Goal: Contribute content: Add original content to the website for others to see

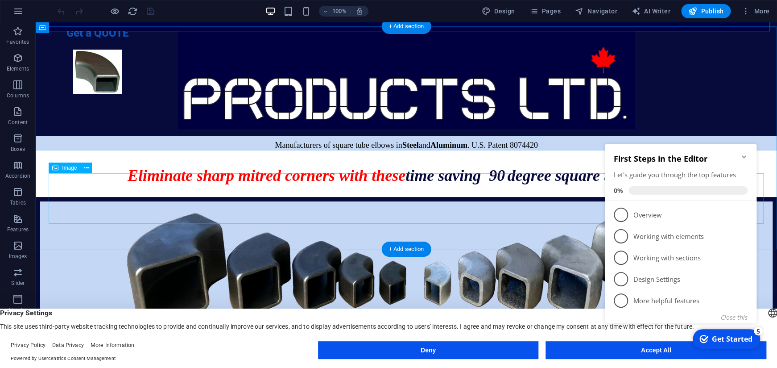
scroll to position [202, 0]
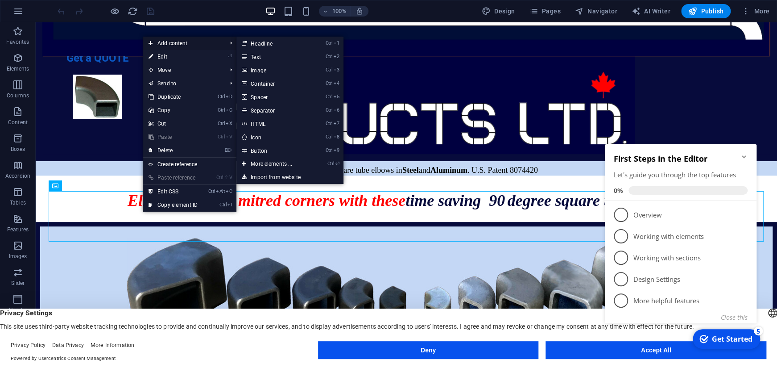
click at [182, 43] on span "Add content" at bounding box center [183, 43] width 80 height 13
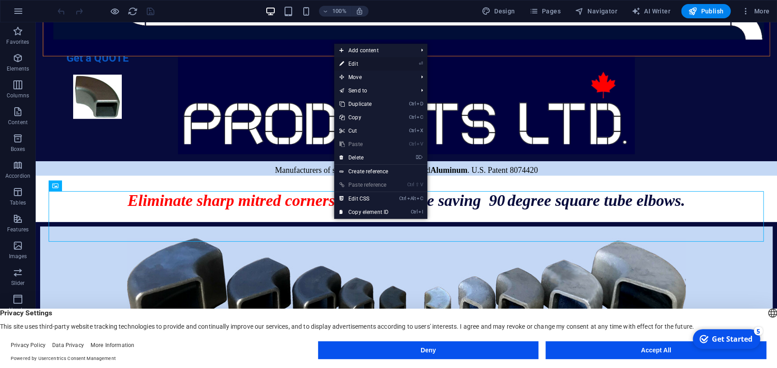
click at [358, 62] on link "⏎ Edit" at bounding box center [364, 63] width 60 height 13
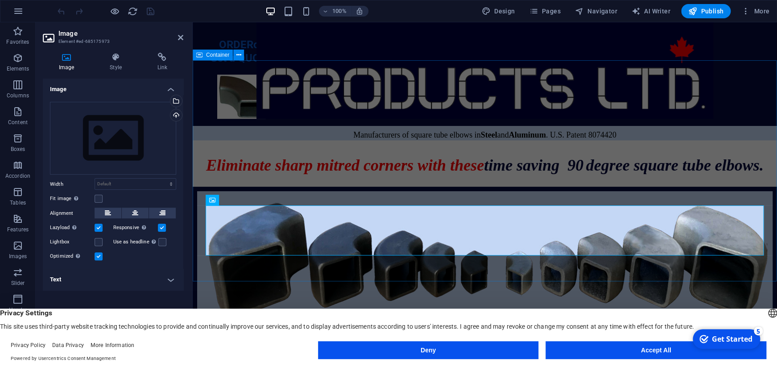
scroll to position [184, 0]
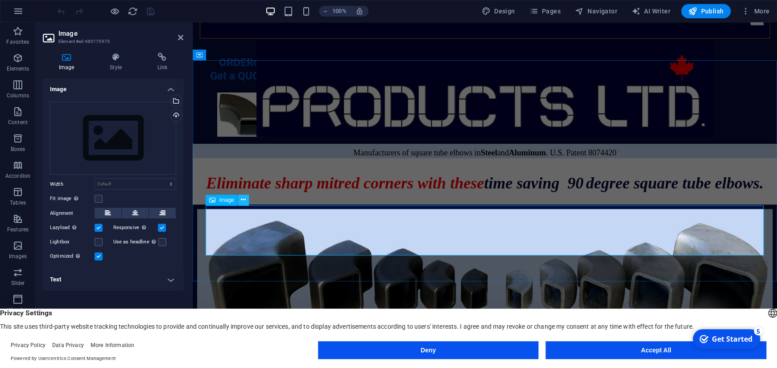
click at [242, 197] on icon at bounding box center [243, 199] width 5 height 9
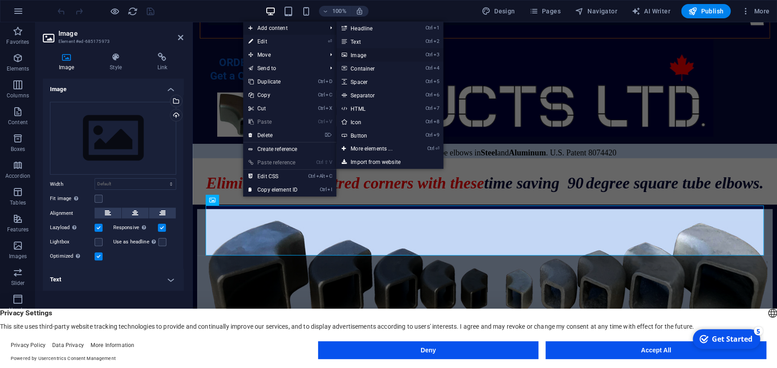
click at [359, 55] on link "Ctrl 3 Image" at bounding box center [373, 54] width 74 height 13
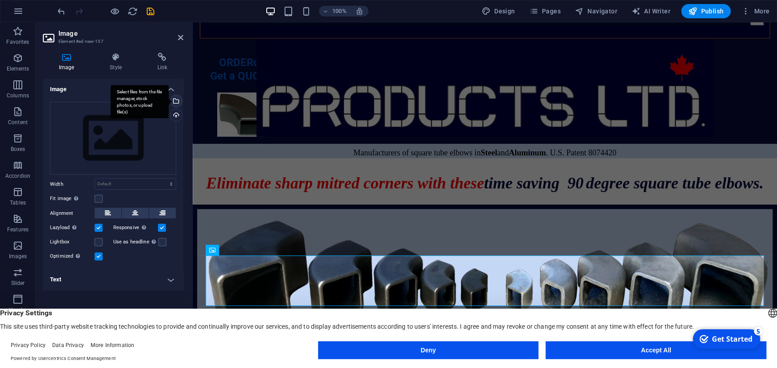
click at [169, 99] on div "Select files from the file manager, stock photos, or upload file(s)" at bounding box center [140, 101] width 58 height 33
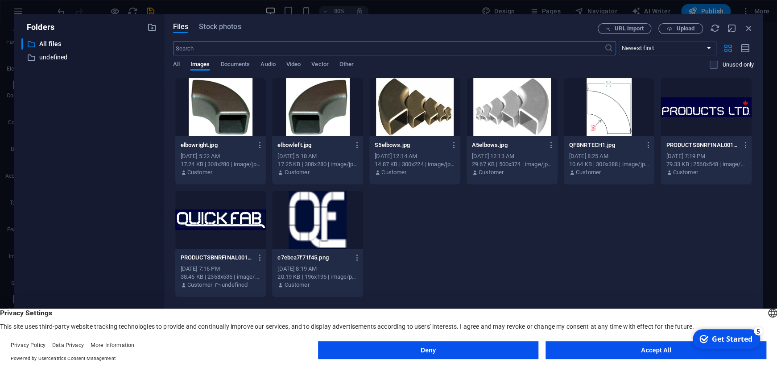
scroll to position [170, 0]
click at [598, 352] on button "Accept All" at bounding box center [656, 350] width 221 height 18
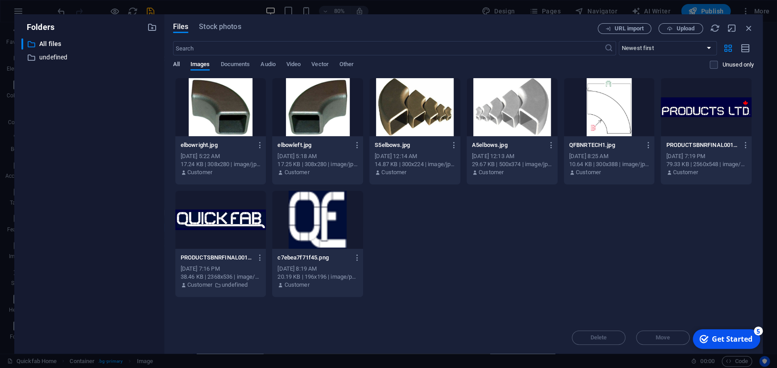
click at [175, 65] on span "All" at bounding box center [176, 65] width 7 height 12
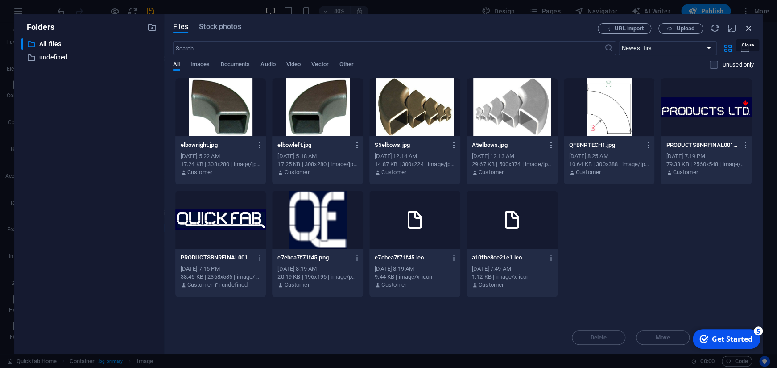
click at [747, 27] on icon "button" at bounding box center [749, 28] width 10 height 10
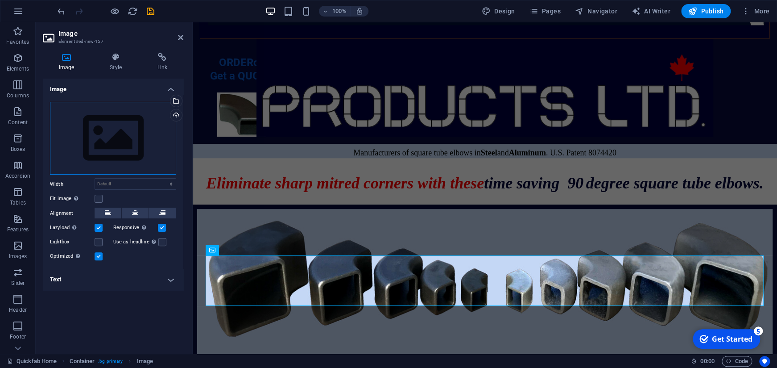
click at [113, 132] on div "Drag files here, click to choose files or select files from Files or our free s…" at bounding box center [113, 138] width 126 height 73
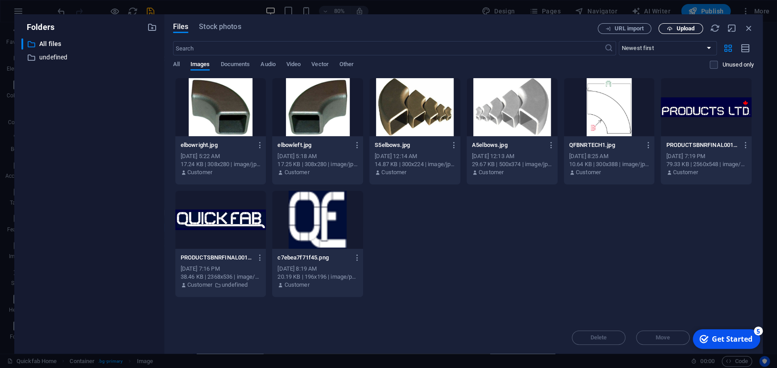
click at [687, 26] on span "Upload" at bounding box center [685, 28] width 18 height 5
click at [751, 27] on icon "button" at bounding box center [749, 28] width 10 height 10
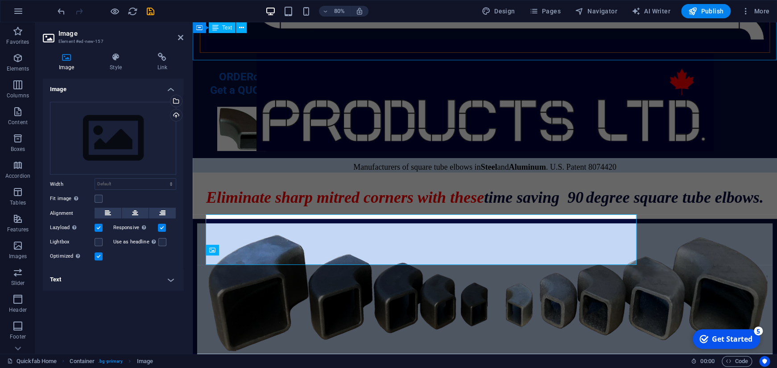
scroll to position [184, 0]
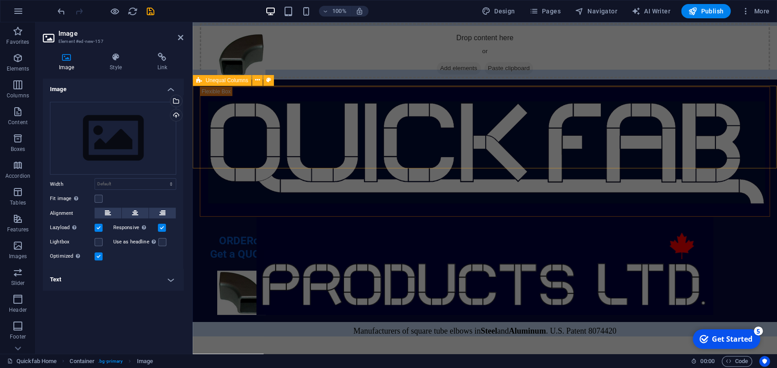
scroll to position [0, 0]
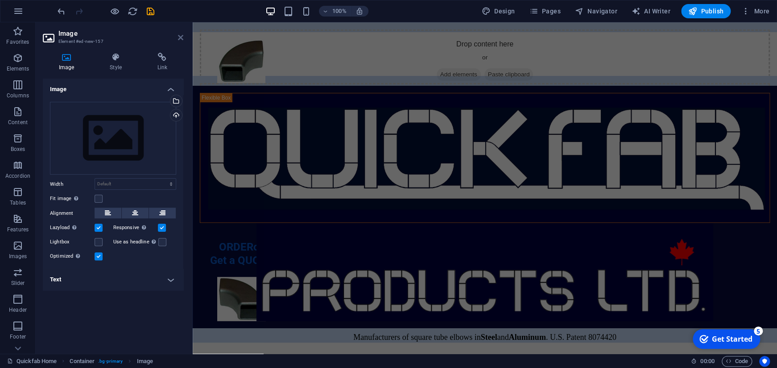
click at [179, 37] on icon at bounding box center [180, 37] width 5 height 7
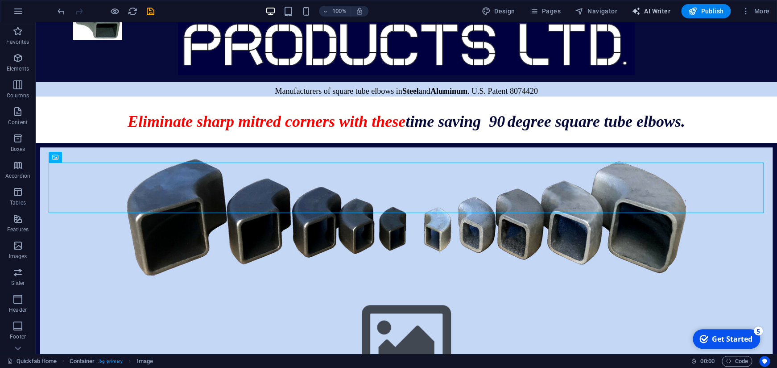
click at [655, 10] on span "AI Writer" at bounding box center [651, 11] width 39 height 9
select select "English"
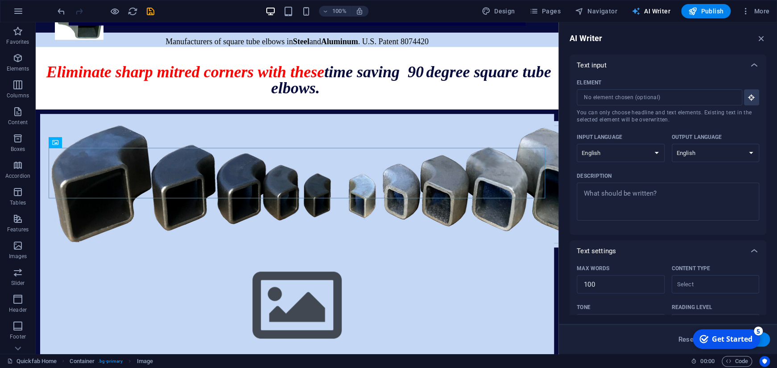
scroll to position [272, 0]
